Goal: Task Accomplishment & Management: Manage account settings

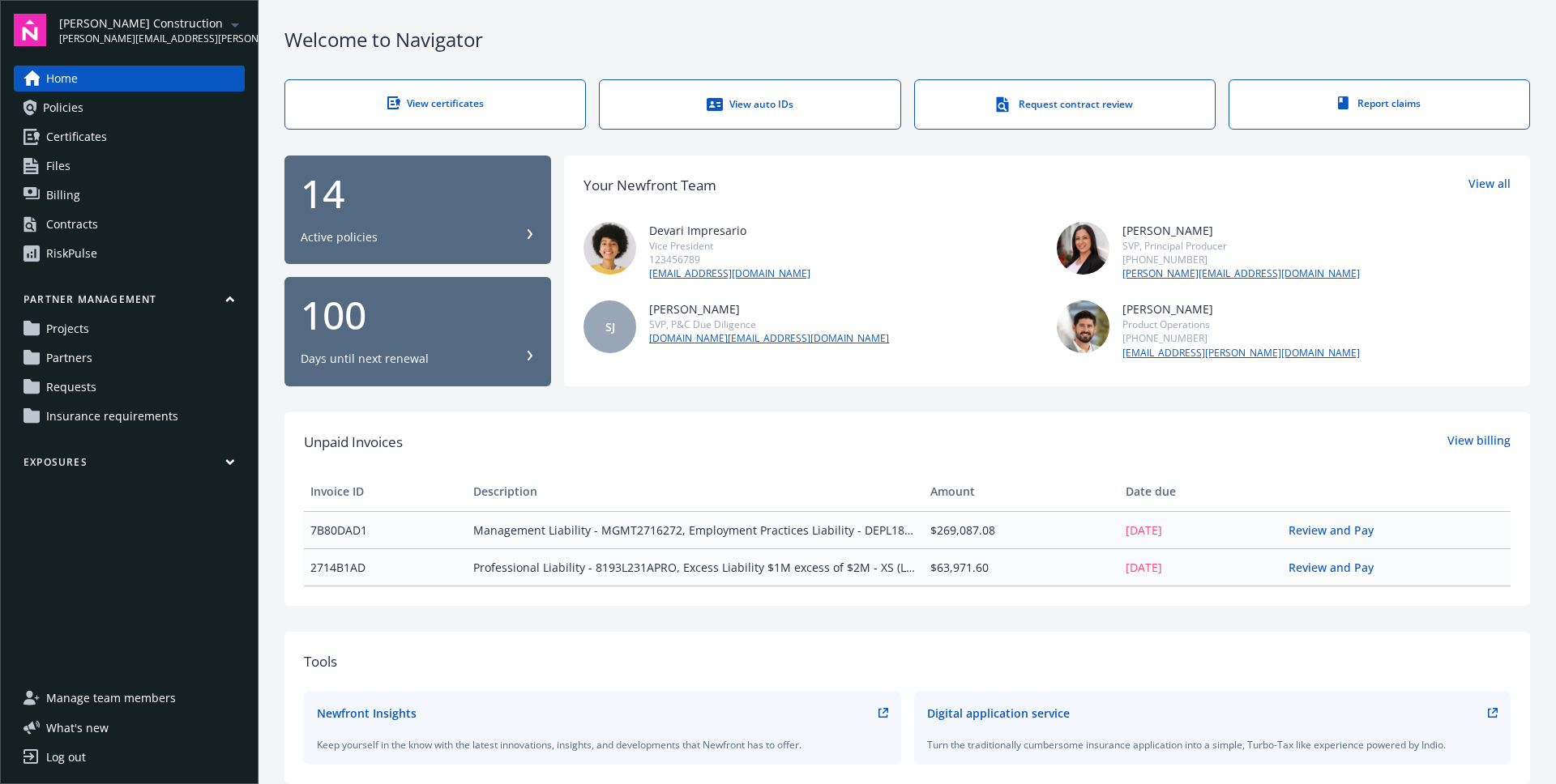
click at [109, 756] on link "Log out" at bounding box center [128, 757] width 231 height 26
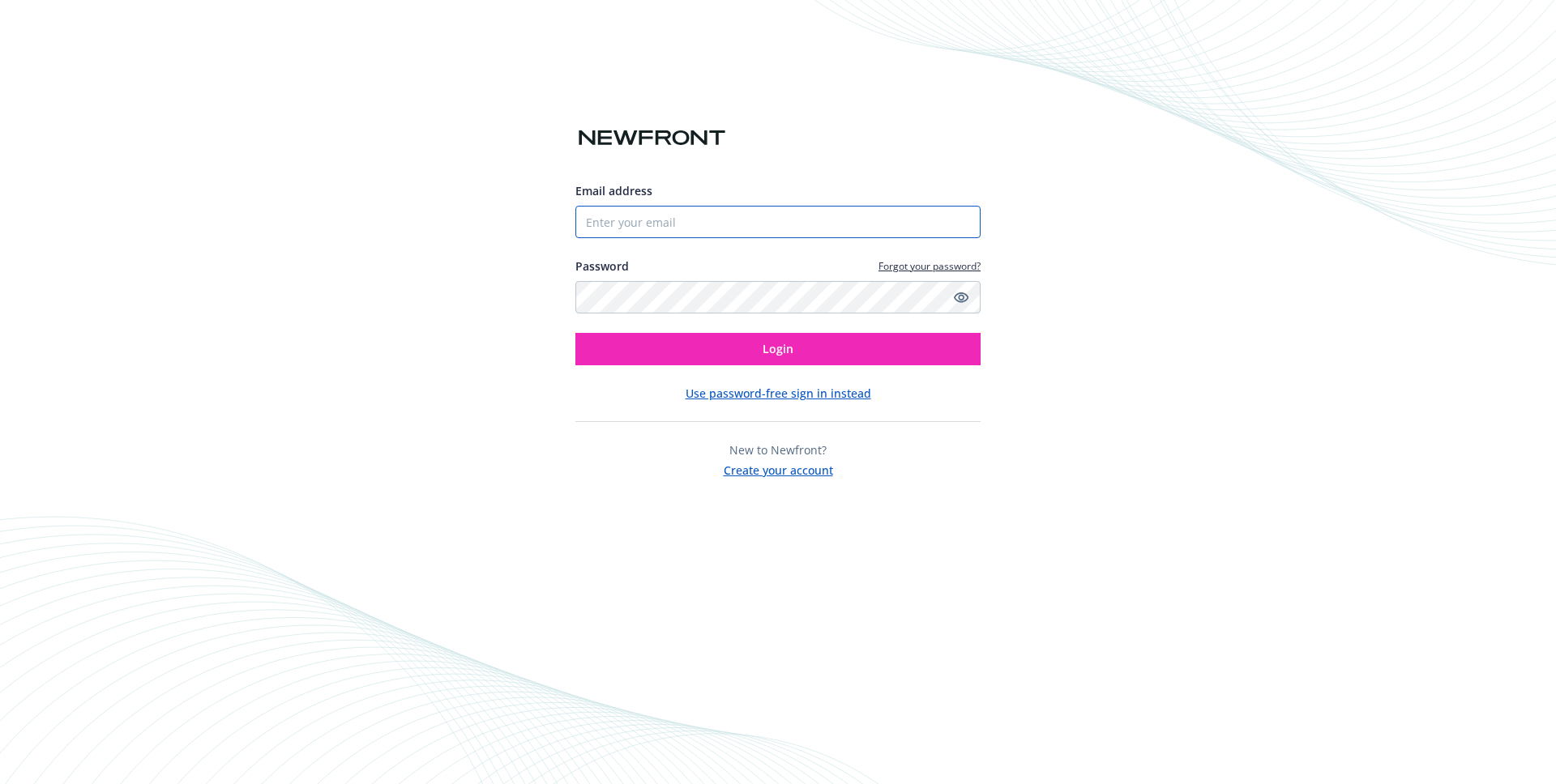
type input "[EMAIL_ADDRESS][DOMAIN_NAME]"
click at [627, 219] on input "[EMAIL_ADDRESS][DOMAIN_NAME]" at bounding box center [778, 222] width 405 height 33
click at [852, 214] on input "[EMAIL_ADDRESS][DOMAIN_NAME]" at bounding box center [778, 222] width 405 height 33
click at [0, 783] on com-1password-button at bounding box center [0, 784] width 0 height 0
click at [885, 224] on input "[EMAIL_ADDRESS][DOMAIN_NAME]" at bounding box center [778, 222] width 405 height 33
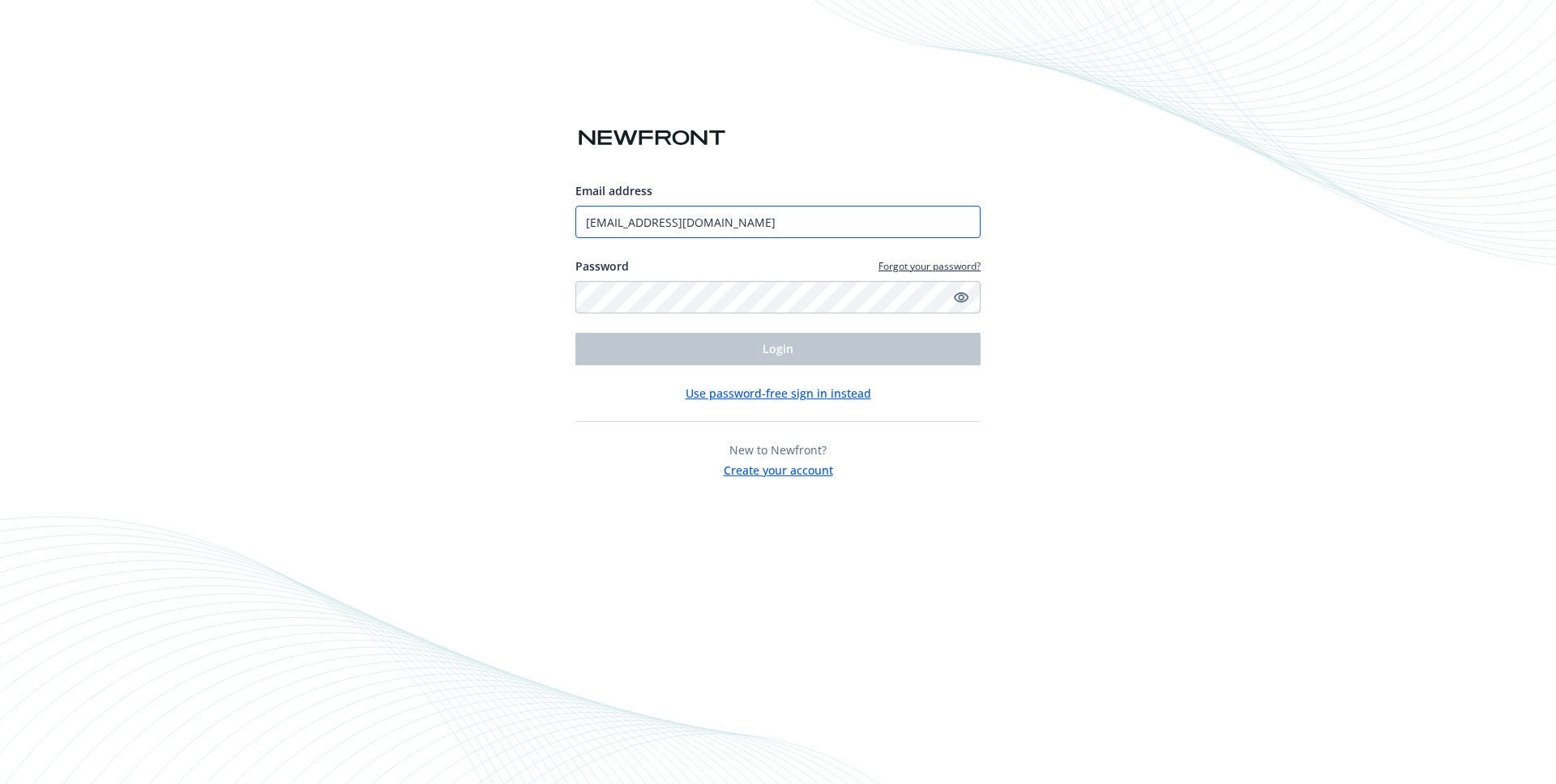
type input "[EMAIL_ADDRESS][DOMAIN_NAME]"
